Goal: Navigation & Orientation: Go to known website

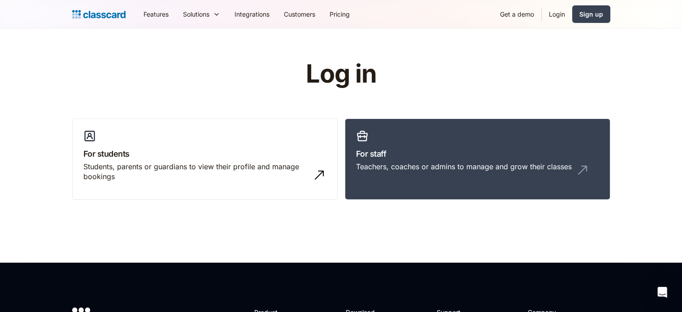
click at [554, 17] on link "Login" at bounding box center [557, 14] width 30 height 20
click at [519, 171] on div "Teachers, coaches or admins to manage and grow their classes" at bounding box center [464, 166] width 216 height 10
